Goal: Transaction & Acquisition: Purchase product/service

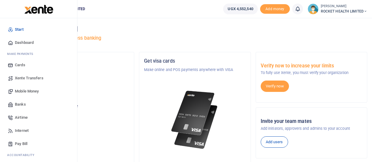
click at [27, 85] on link "Mobile Money" at bounding box center [39, 91] width 68 height 13
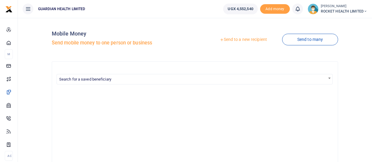
click at [247, 40] on link "Send to a new recipient" at bounding box center [244, 39] width 78 height 11
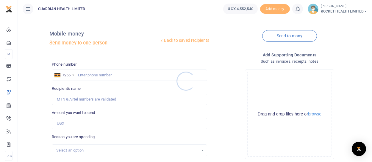
click at [82, 75] on div at bounding box center [186, 81] width 372 height 162
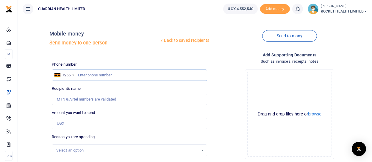
click at [92, 75] on input "text" at bounding box center [129, 74] width 155 height 11
type input "777404609"
type input "[PERSON_NAME]"
type input "777404609"
click at [76, 124] on input "Amount you want to send" at bounding box center [129, 123] width 155 height 11
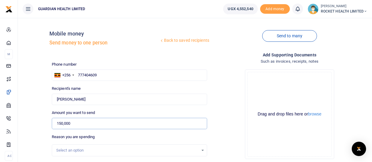
scroll to position [77, 0]
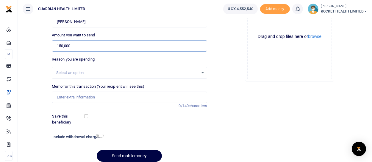
type input "150,000"
click at [74, 97] on input "Memo for this transaction (Your recipient will see this)" at bounding box center [129, 96] width 155 height 11
type input "[PERSON_NAME] CASH TOP UP"
click at [86, 117] on input "checkbox" at bounding box center [86, 116] width 4 height 4
checkbox input "true"
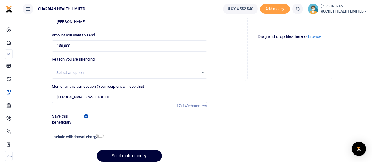
click at [123, 154] on button "Send mobilemoney" at bounding box center [129, 156] width 65 height 12
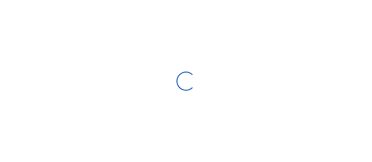
select select
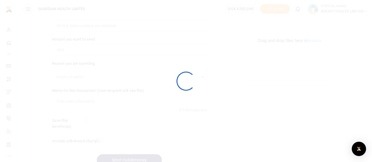
scroll to position [77, 0]
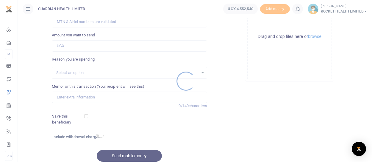
click at [353, 16] on div at bounding box center [186, 81] width 372 height 162
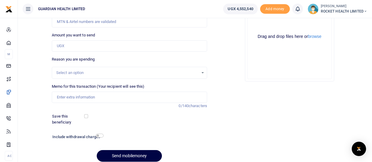
click at [349, 11] on span "ROCKET HEALTH LIMITED" at bounding box center [344, 11] width 46 height 5
click at [334, 44] on link "Logout" at bounding box center [344, 43] width 47 height 8
